Goal: Browse casually: Explore the website without a specific task or goal

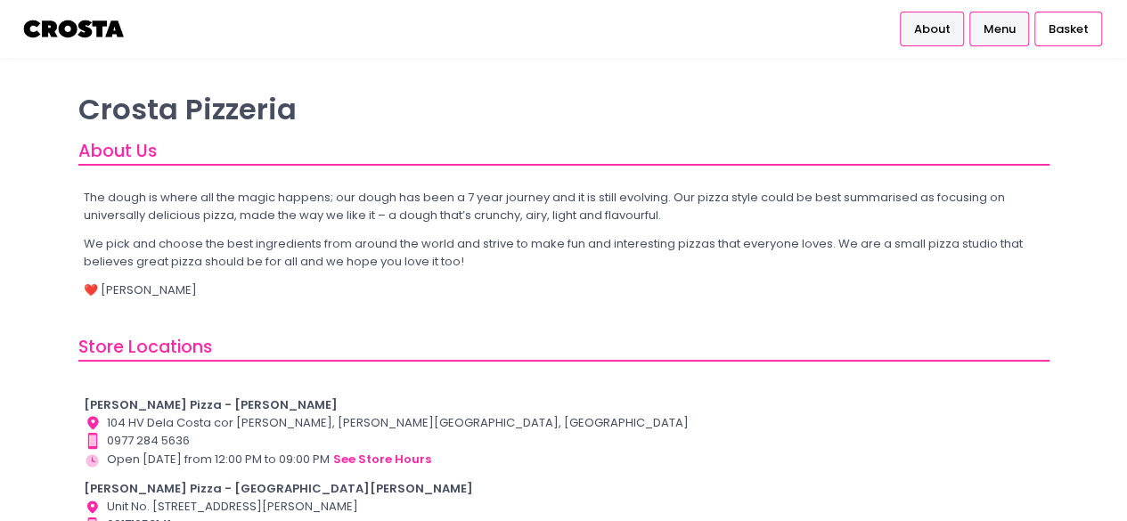
click at [996, 30] on span "Menu" at bounding box center [999, 29] width 32 height 18
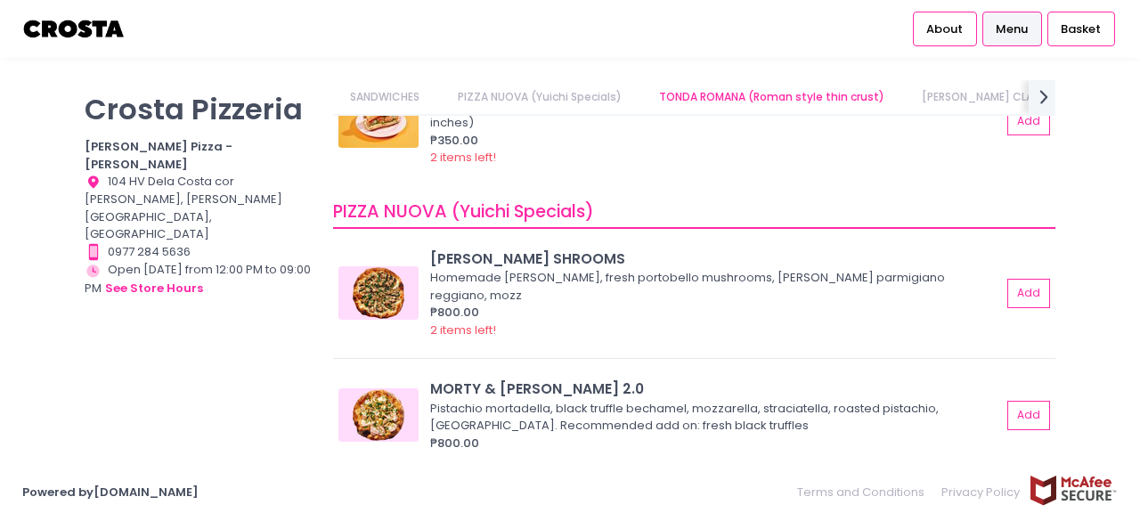
scroll to position [178, 0]
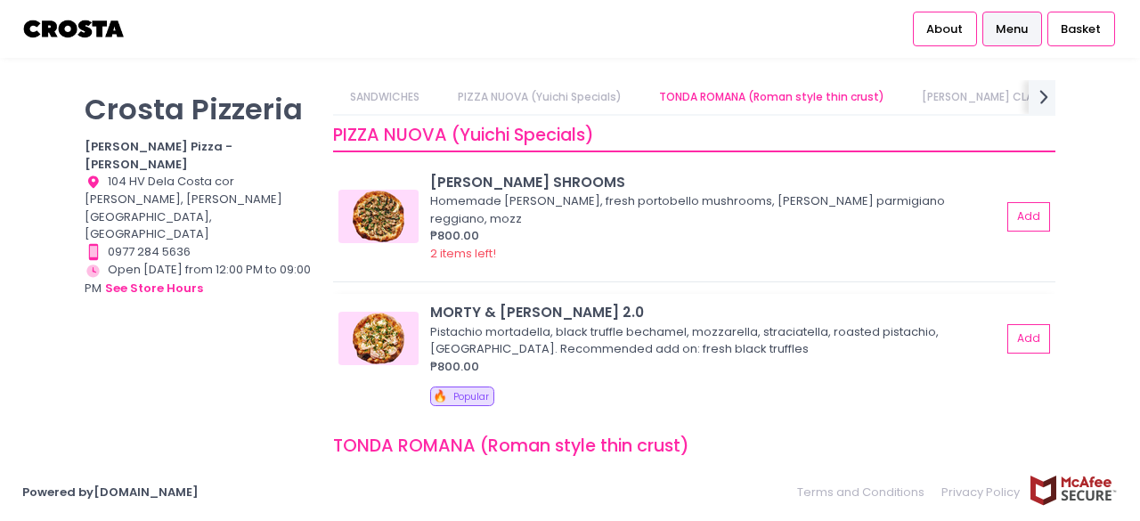
click at [398, 321] on img at bounding box center [379, 338] width 80 height 53
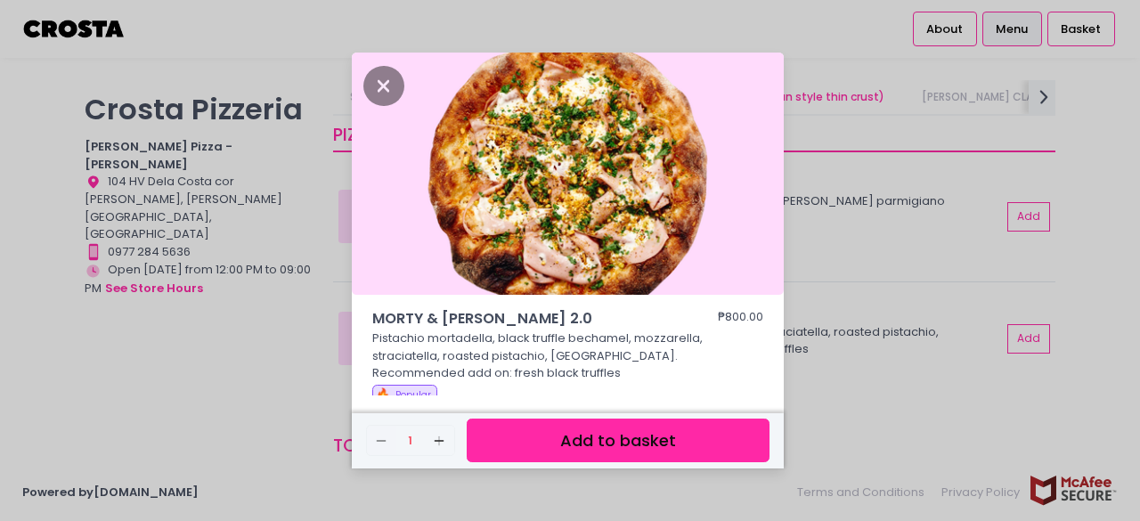
click at [845, 360] on div "MORTY & [PERSON_NAME] 2.0 ₱800.00 Pistachio mortadella, black truffle bechamel,…" at bounding box center [570, 260] width 1140 height 521
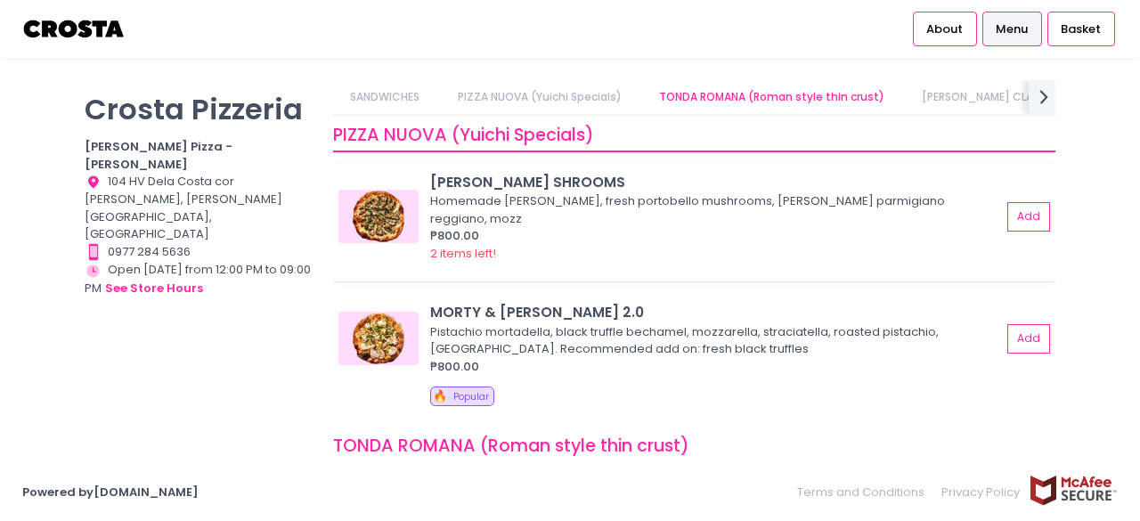
click at [394, 199] on img at bounding box center [379, 216] width 80 height 53
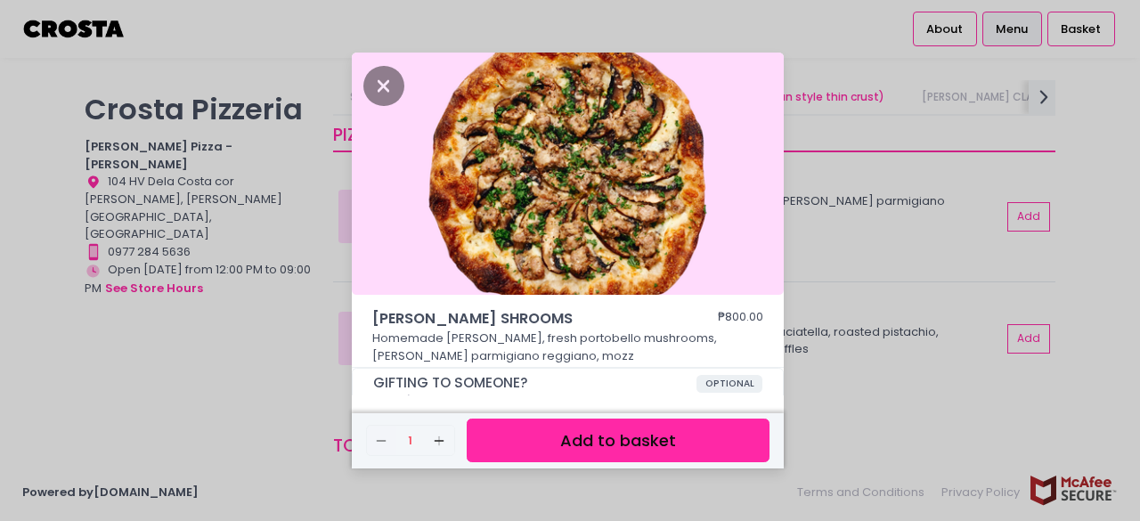
click at [855, 383] on div "[PERSON_NAME] SHROOMS ₱800.00 Homemade [PERSON_NAME], fresh portobello mushroom…" at bounding box center [570, 260] width 1140 height 521
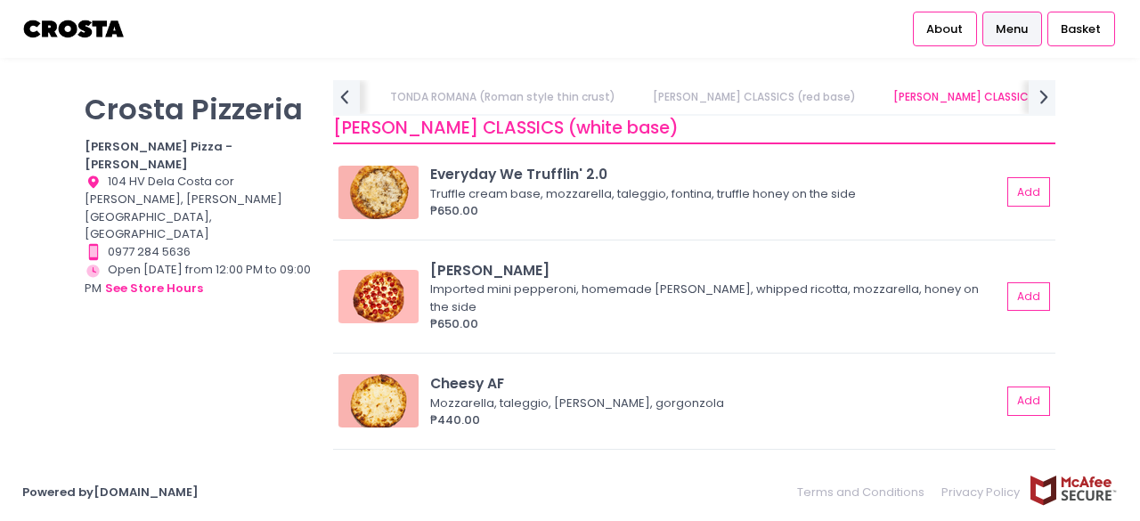
scroll to position [1066, 0]
click at [375, 194] on img at bounding box center [379, 191] width 80 height 53
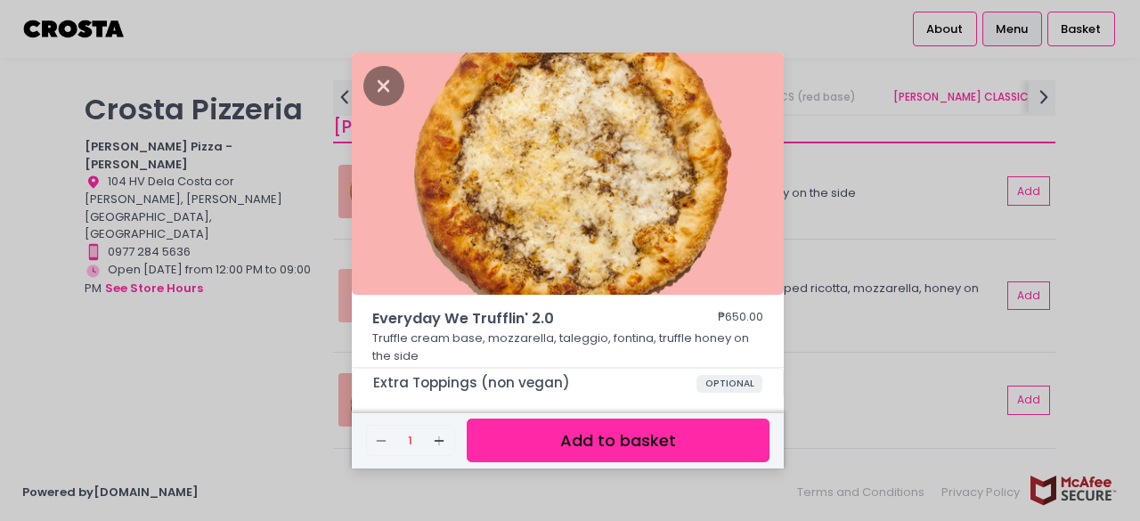
click at [838, 221] on div "Everyday We Trufflin' 2.0 ₱650.00 Truffle cream base, mozzarella, taleggio, fon…" at bounding box center [570, 260] width 1140 height 521
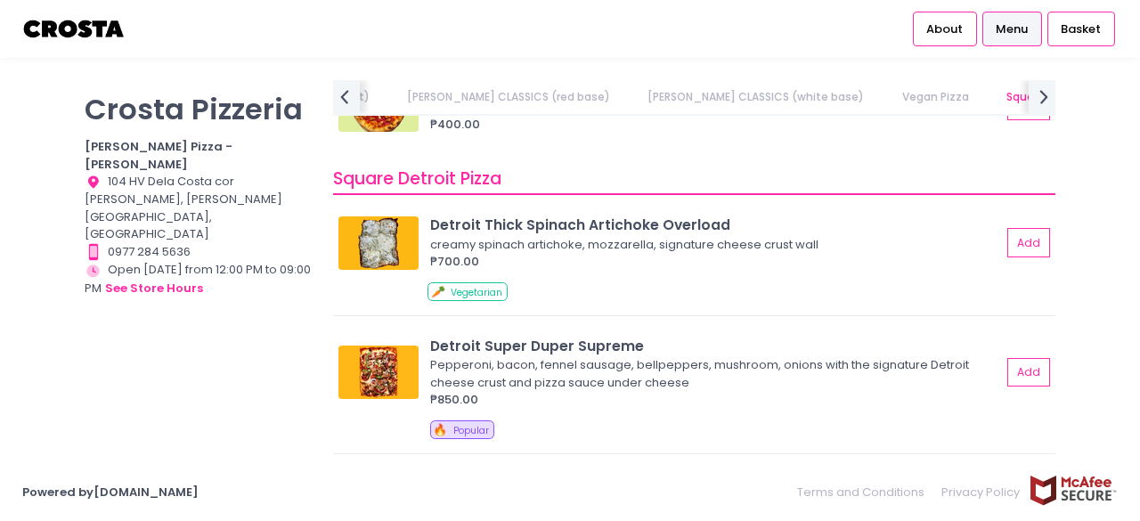
scroll to position [1865, 0]
click at [366, 265] on img at bounding box center [379, 242] width 80 height 53
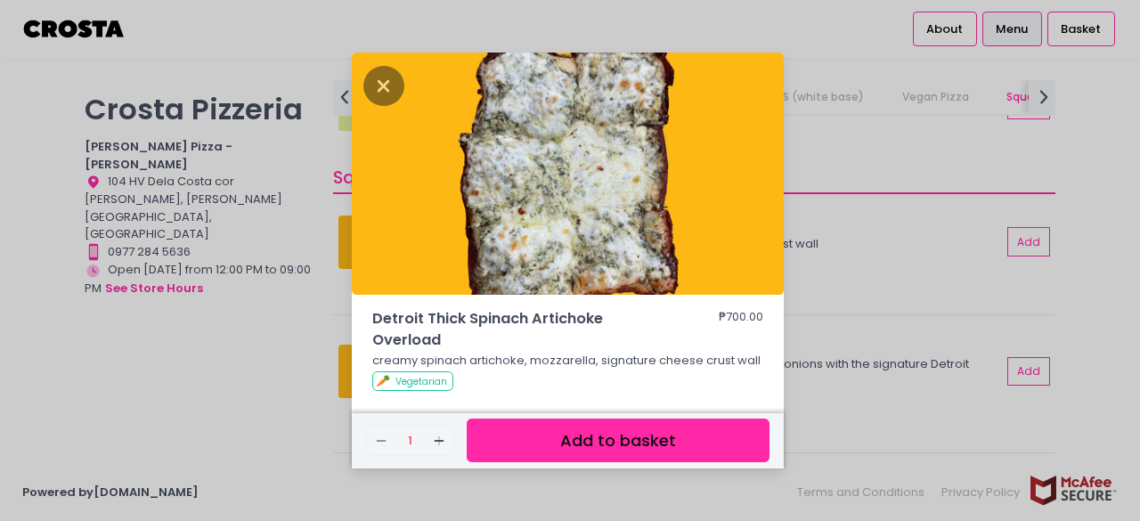
click at [838, 270] on div "Detroit Thick Spinach Artichoke Overload ₱700.00 creamy spinach artichoke, mozz…" at bounding box center [570, 260] width 1140 height 521
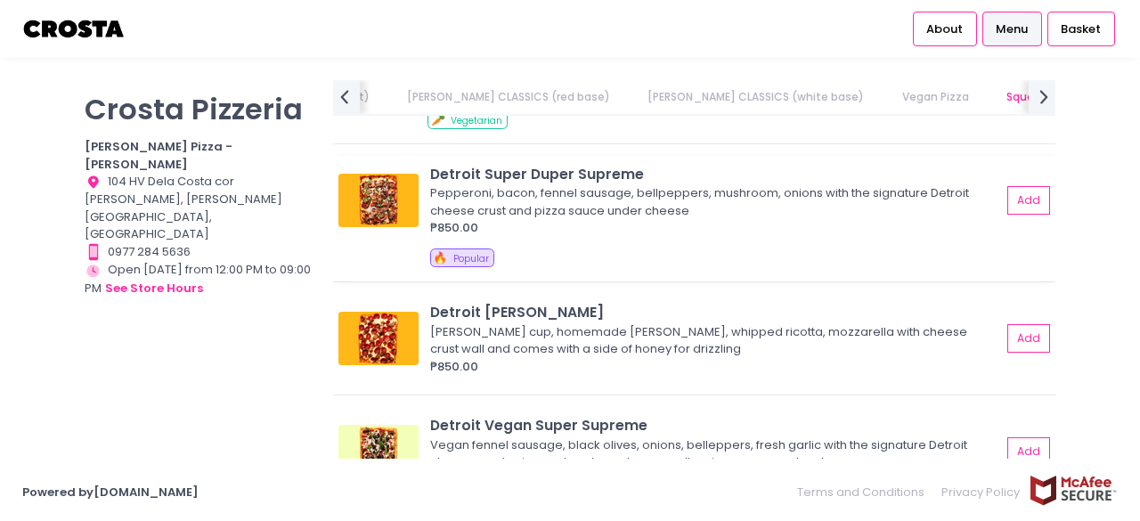
click at [379, 209] on img at bounding box center [379, 200] width 80 height 53
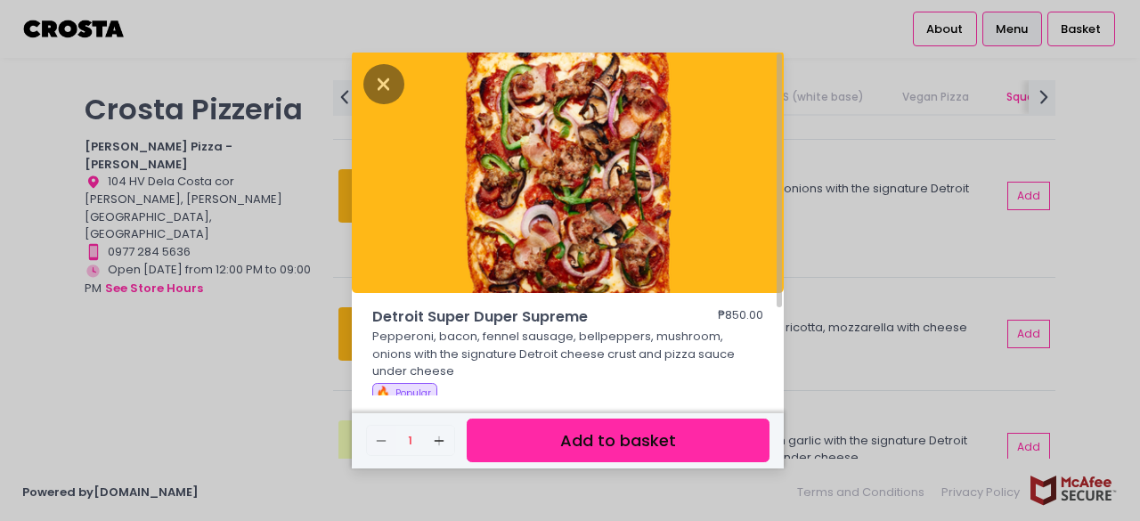
scroll to position [2, 0]
click at [928, 240] on div "Detroit Super Duper Supreme ₱850.00 Pepperoni, bacon, fennel sausage, bellpeppe…" at bounding box center [570, 260] width 1140 height 521
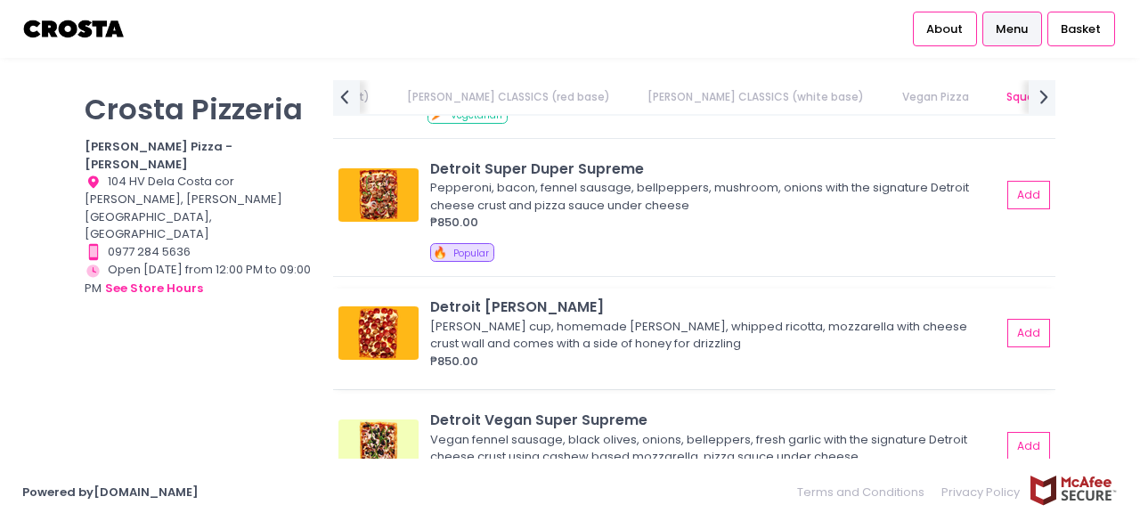
click at [380, 353] on img at bounding box center [379, 332] width 80 height 53
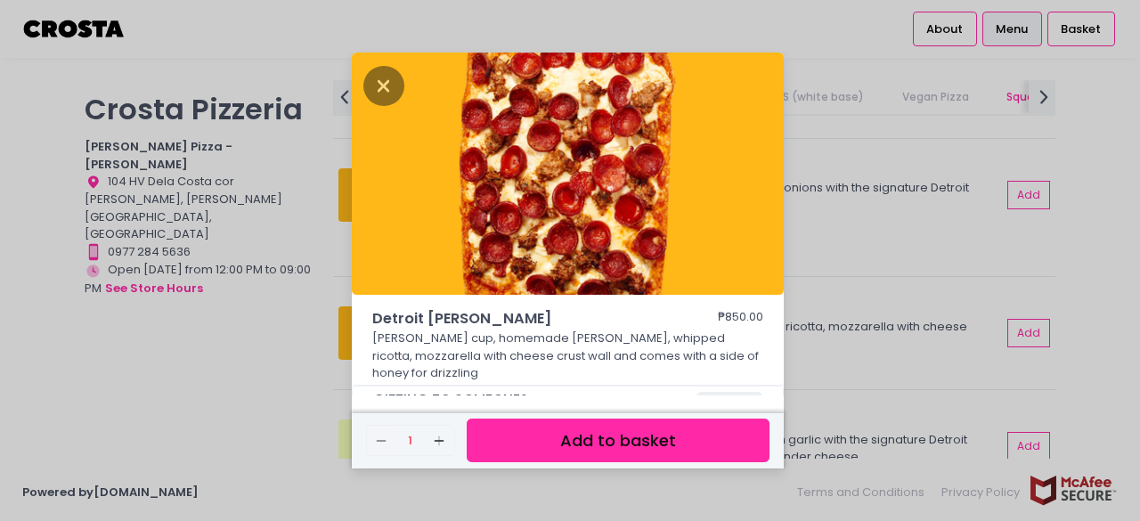
click at [850, 315] on div "Detroit [PERSON_NAME] ₱850.00 [PERSON_NAME] cup, homemade [PERSON_NAME], whippe…" at bounding box center [570, 260] width 1140 height 521
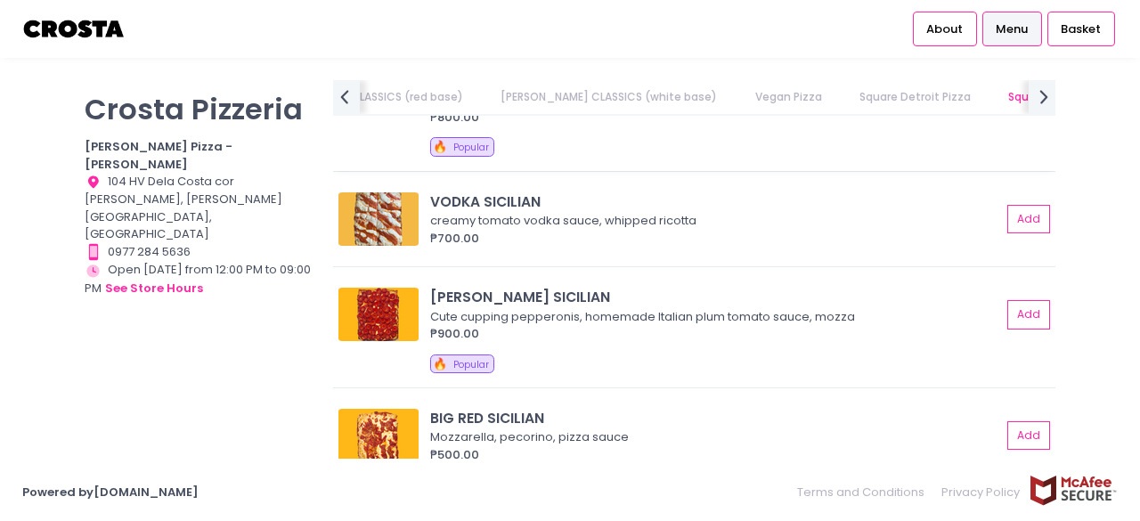
scroll to position [2753, 0]
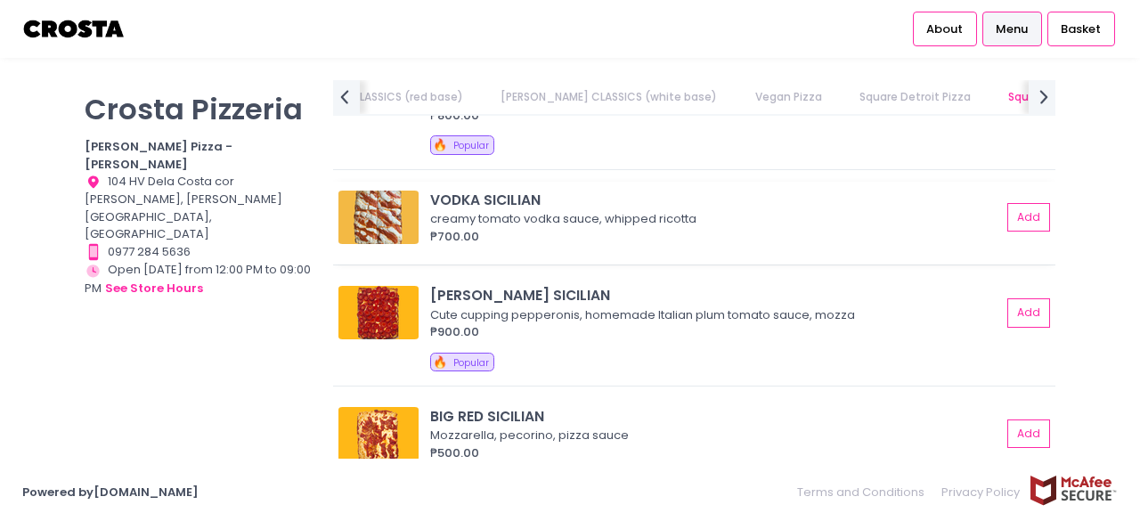
click at [387, 208] on img at bounding box center [379, 217] width 80 height 53
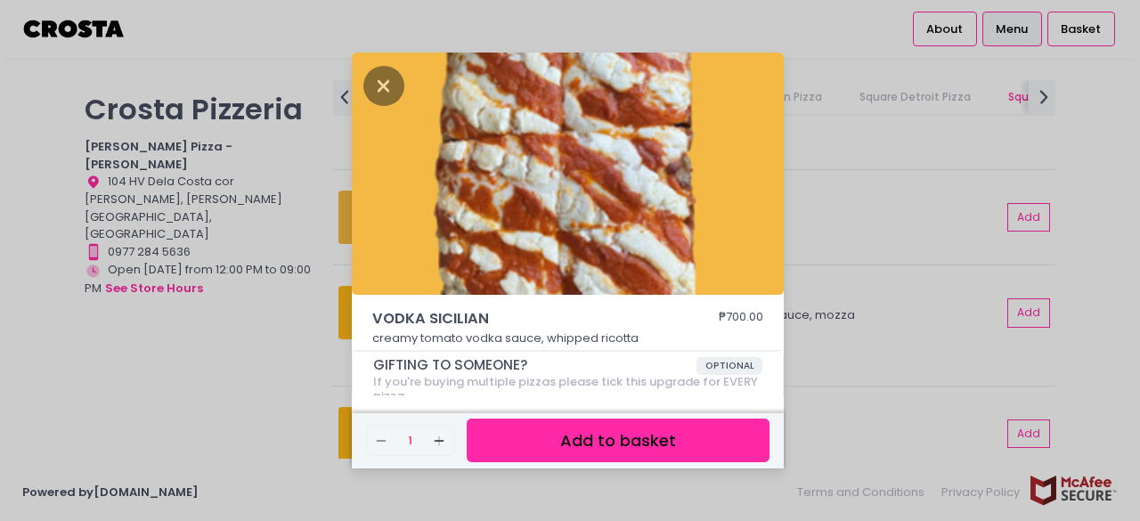
click at [852, 249] on div "VODKA SICILIAN ₱700.00 creamy tomato vodka sauce, whipped ricotta GIFTING TO SO…" at bounding box center [570, 260] width 1140 height 521
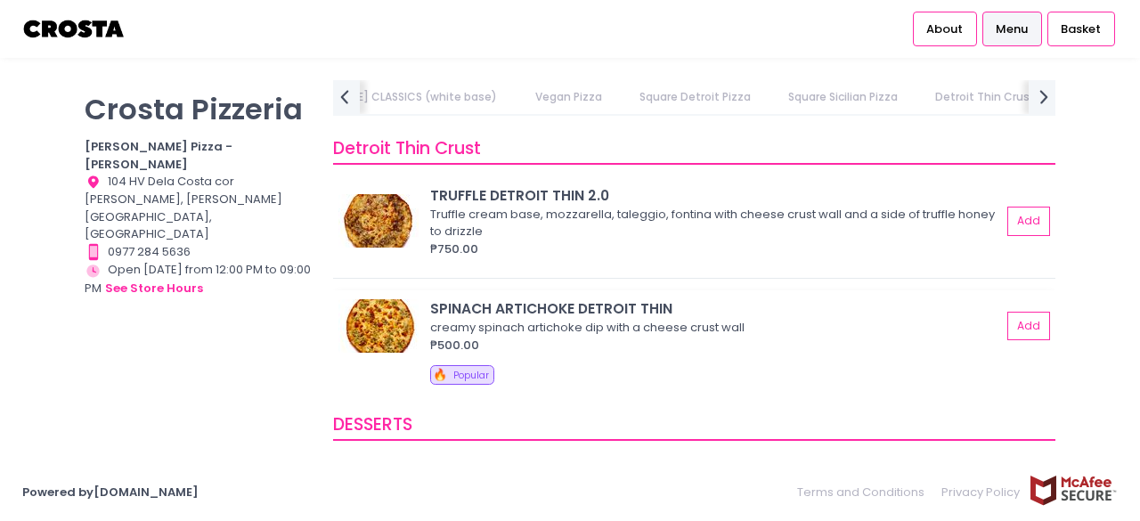
scroll to position [3109, 0]
click at [379, 210] on img at bounding box center [379, 220] width 80 height 53
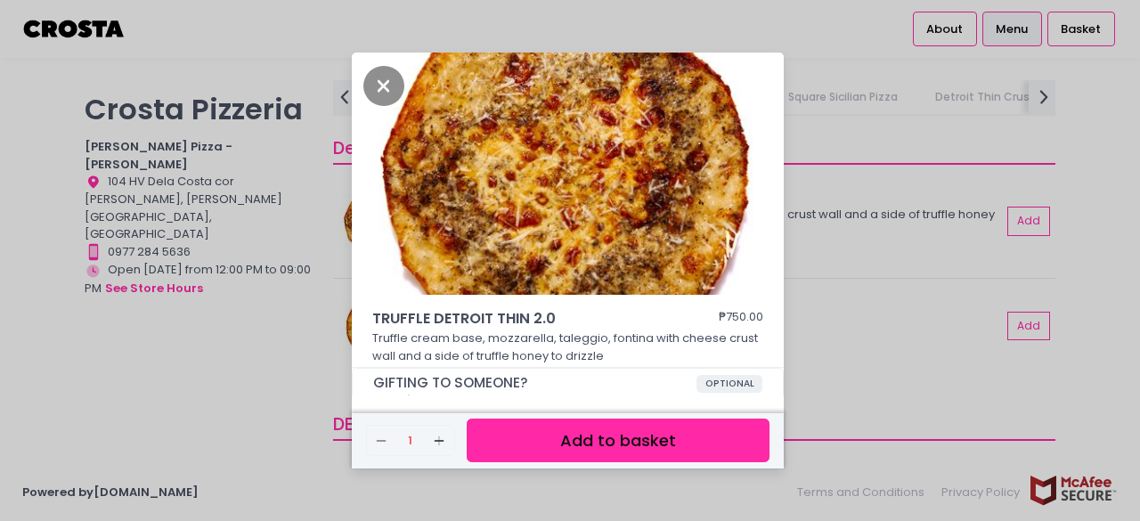
click at [811, 306] on div "TRUFFLE DETROIT THIN 2.0 ₱750.00 Truffle cream base, mozzarella, taleggio, font…" at bounding box center [570, 260] width 1140 height 521
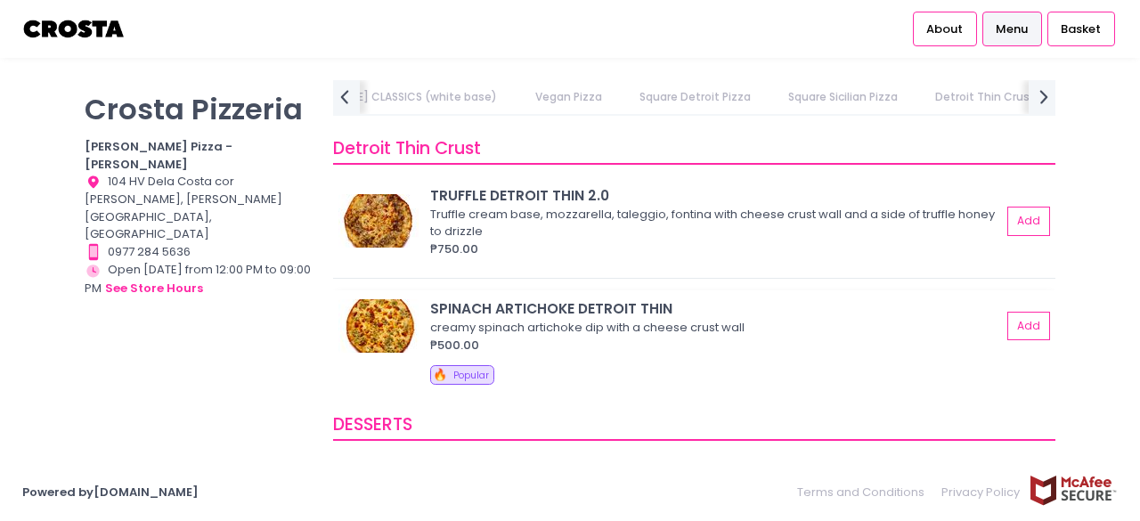
click at [371, 314] on img at bounding box center [379, 325] width 80 height 53
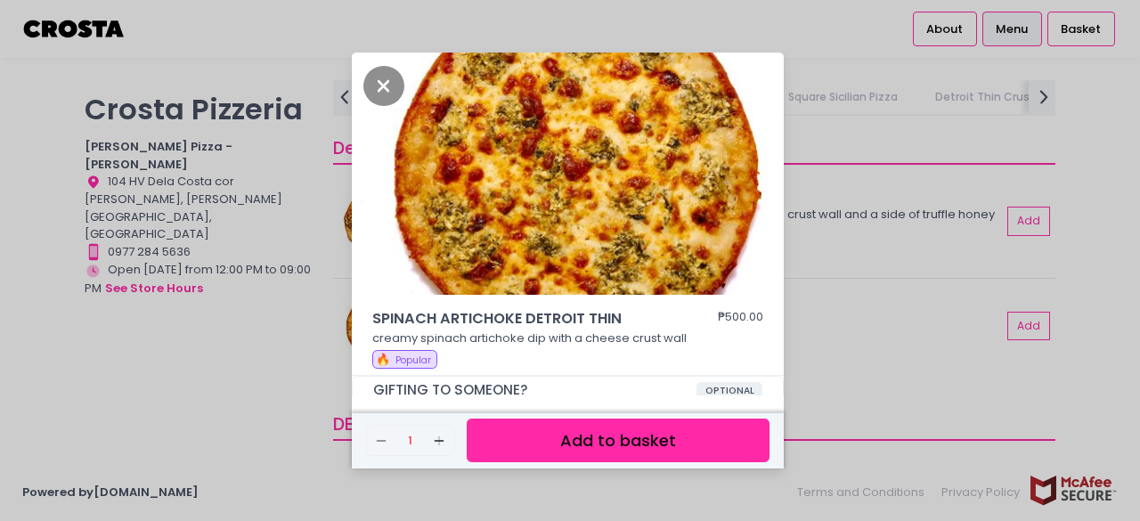
click at [835, 273] on div "SPINACH ARTICHOKE DETROIT THIN ₱500.00 creamy spinach artichoke dip with a chee…" at bounding box center [570, 260] width 1140 height 521
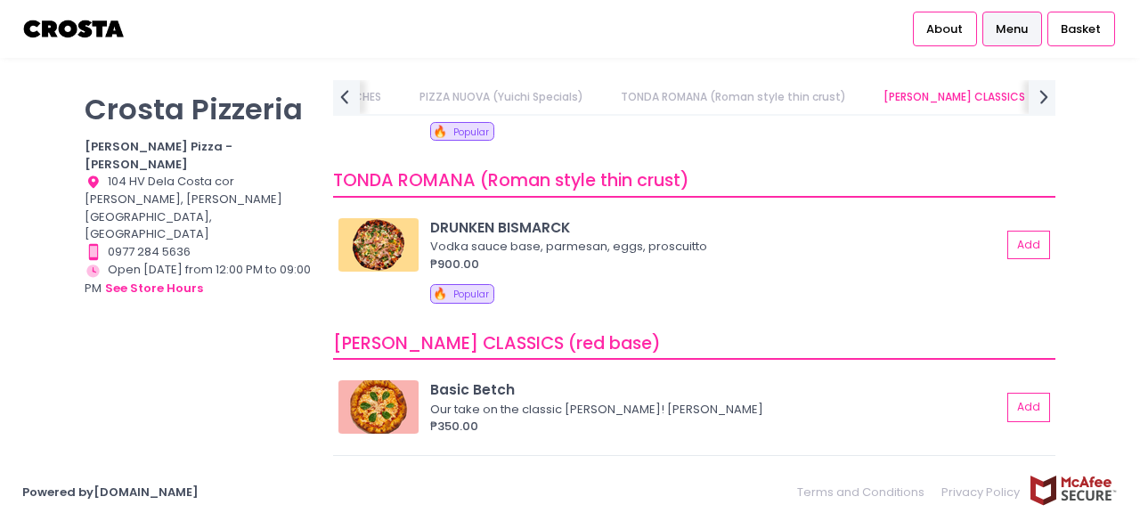
scroll to position [0, 0]
